Goal: Find specific page/section: Find specific page/section

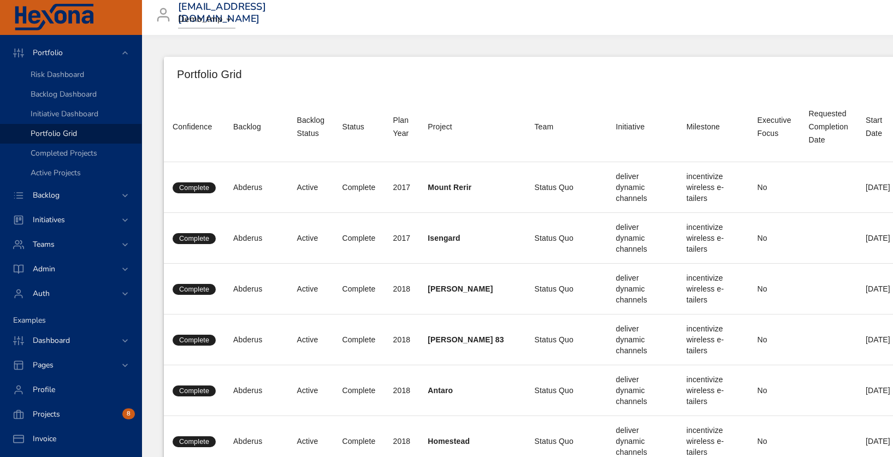
click at [223, 18] on body "Portfolio Risk Dashboard Backlog Dashboard Initiative Dashboard Portfolio Grid …" at bounding box center [446, 228] width 893 height 457
click at [211, 76] on li "Raintree" at bounding box center [211, 76] width 67 height 18
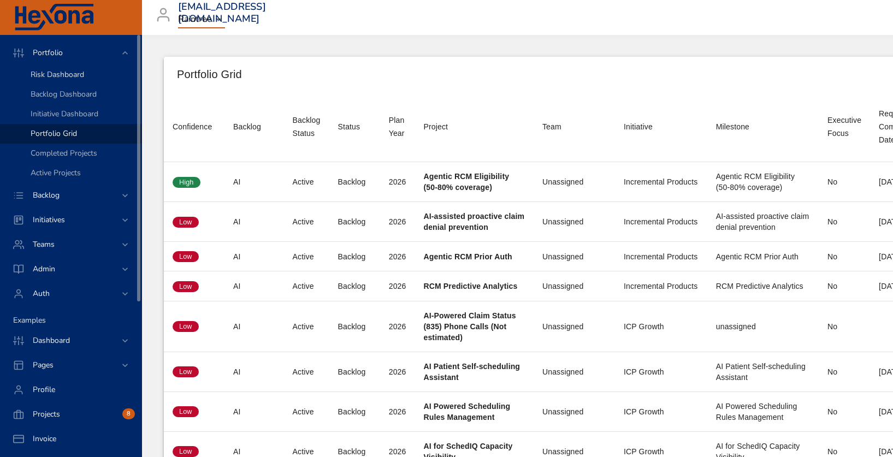
click at [55, 75] on span "Risk Dashboard" at bounding box center [58, 74] width 54 height 10
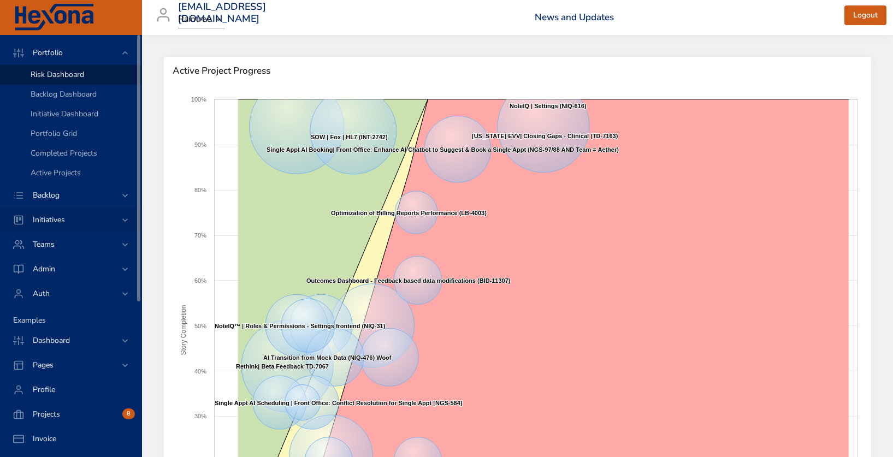
click at [75, 196] on div "Backlog" at bounding box center [72, 195] width 96 height 11
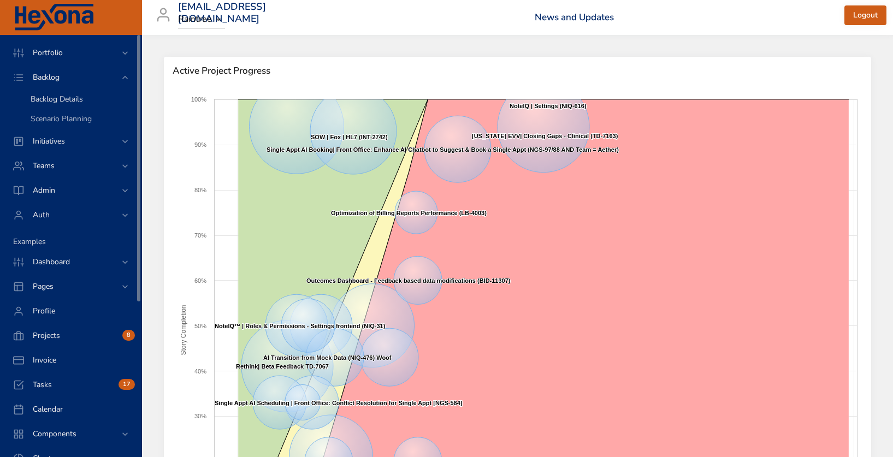
click at [63, 102] on span "Backlog Details" at bounding box center [57, 99] width 52 height 10
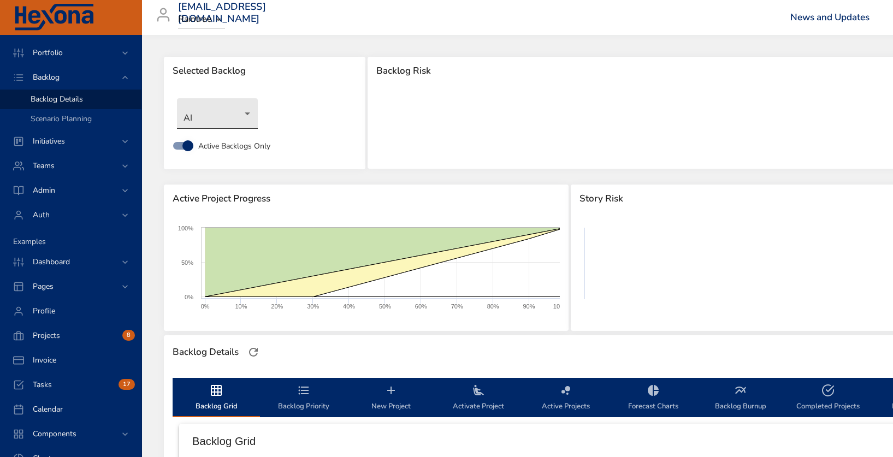
click at [248, 111] on body "Portfolio Backlog Backlog Details Scenario Planning Initiatives Teams Admin Aut…" at bounding box center [446, 228] width 893 height 457
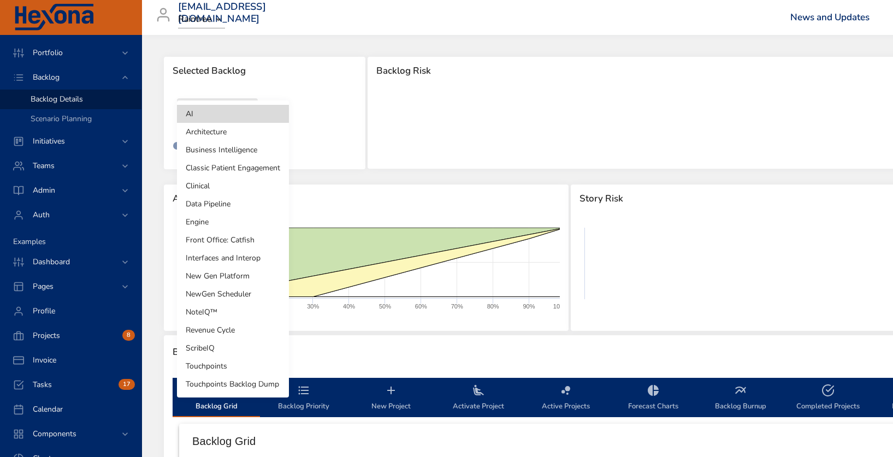
click at [212, 187] on li "Clinical" at bounding box center [233, 186] width 112 height 18
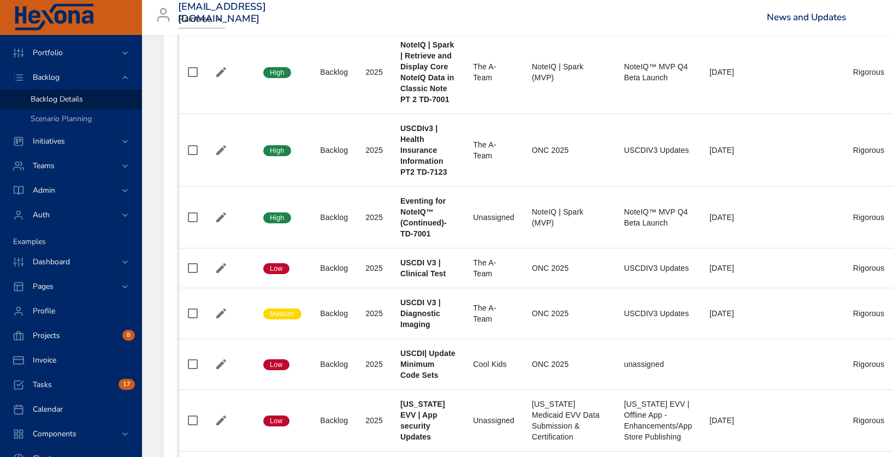
scroll to position [702, 0]
